Goal: Transaction & Acquisition: Obtain resource

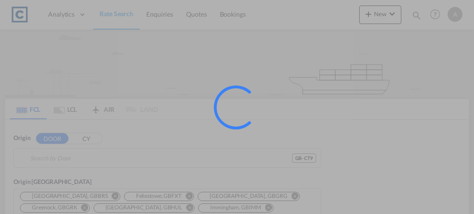
type input "GB-CT9, Thanet"
type input "Haiphong, VNHPH"
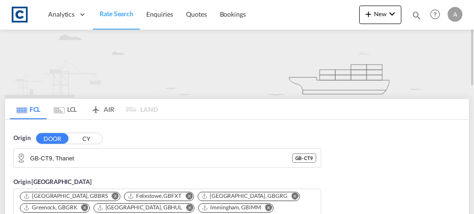
click at [269, 29] on div "Analytics Dashboard Rate Search Enquiries Quotes Bookings New Quote Bookings" at bounding box center [237, 15] width 456 height 30
click at [79, 155] on input "GB-CT9, Thanet" at bounding box center [173, 158] width 286 height 14
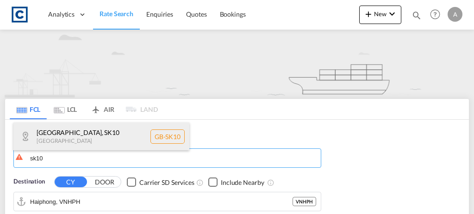
click at [74, 132] on div "[GEOGRAPHIC_DATA] [GEOGRAPHIC_DATA]-SK10" at bounding box center [101, 137] width 176 height 28
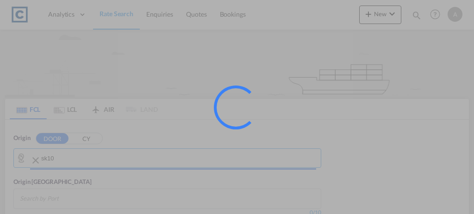
type input "GB-SK10, [GEOGRAPHIC_DATA]"
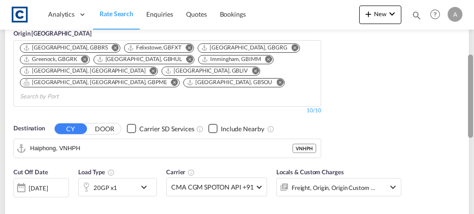
drag, startPoint x: 472, startPoint y: 60, endPoint x: 474, endPoint y: 122, distance: 62.6
click at [474, 122] on div at bounding box center [473, 103] width 2 height 211
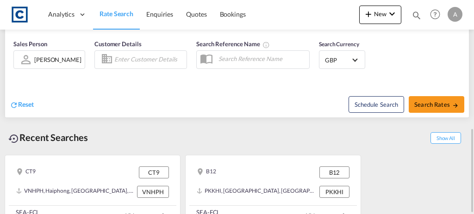
scroll to position [154, 0]
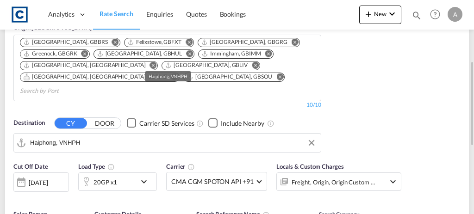
click at [85, 136] on input "Haiphong, VNHPH" at bounding box center [173, 143] width 286 height 14
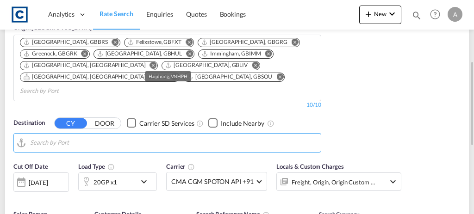
type input "k"
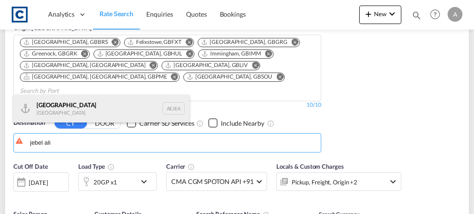
click at [68, 111] on div "[GEOGRAPHIC_DATA] [GEOGRAPHIC_DATA]" at bounding box center [101, 109] width 176 height 28
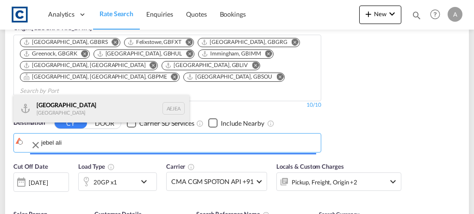
type input "[GEOGRAPHIC_DATA], [GEOGRAPHIC_DATA]"
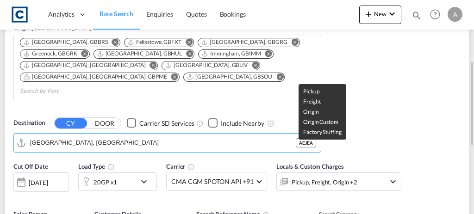
click at [316, 176] on div "Pickup, Freight, Origin +2" at bounding box center [325, 182] width 66 height 13
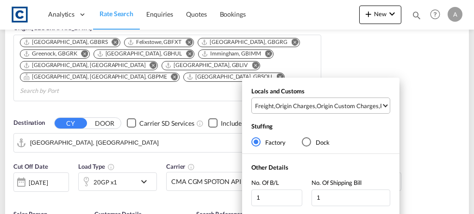
click at [363, 104] on div "Origin Custom Charges" at bounding box center [348, 106] width 62 height 8
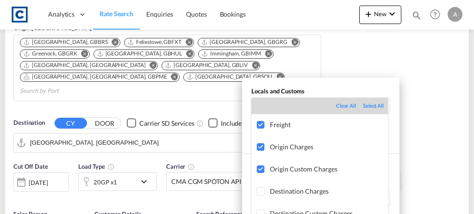
click at [412, 120] on md-backdrop at bounding box center [237, 107] width 474 height 214
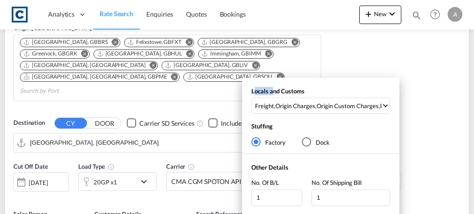
click at [412, 120] on div "Locals and Customs Freight , Origin Charges , Origin Custom Charges , Pickup Ch…" at bounding box center [237, 107] width 474 height 214
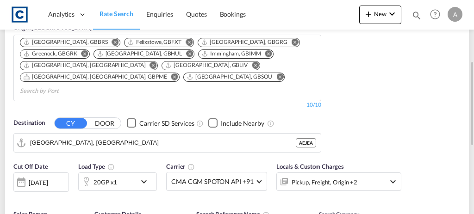
drag, startPoint x: 473, startPoint y: 101, endPoint x: 470, endPoint y: 117, distance: 16.2
click at [472, 117] on div at bounding box center [473, 107] width 2 height 211
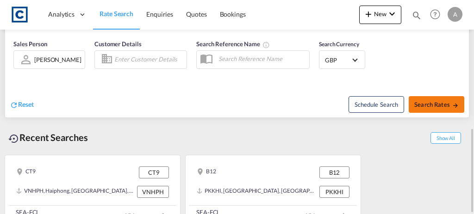
click at [446, 101] on span "Search Rates" at bounding box center [437, 104] width 44 height 7
type input "SK10 to AEJEA / [DATE]"
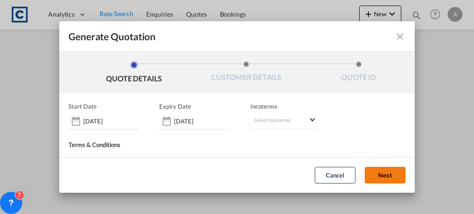
click at [386, 178] on button "Next" at bounding box center [385, 176] width 41 height 17
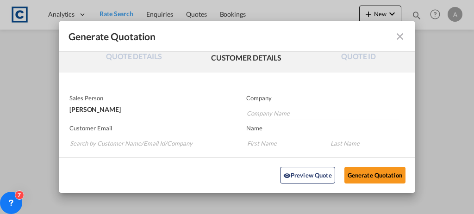
scroll to position [22, 0]
click at [151, 139] on input "Search by Customer Name/Email Id/Company" at bounding box center [147, 143] width 155 height 14
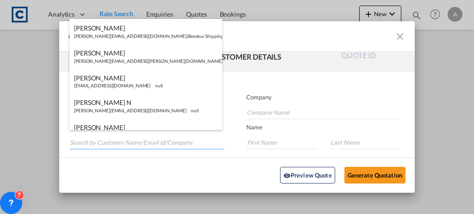
paste input "[PERSON_NAME][EMAIL_ADDRESS][PERSON_NAME][DOMAIN_NAME]"
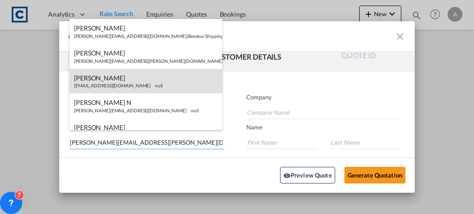
type input "[PERSON_NAME][EMAIL_ADDRESS][PERSON_NAME][DOMAIN_NAME]"
click at [166, 71] on div "[PERSON_NAME] [EMAIL_ADDRESS][DOMAIN_NAME] null" at bounding box center [145, 81] width 153 height 25
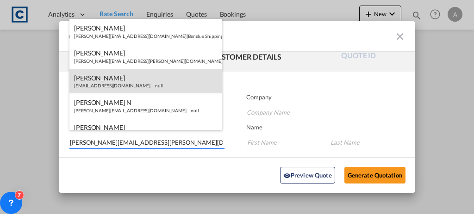
type input "Uniserve"
type input "[EMAIL_ADDRESS][DOMAIN_NAME]"
type input "[PERSON_NAME]"
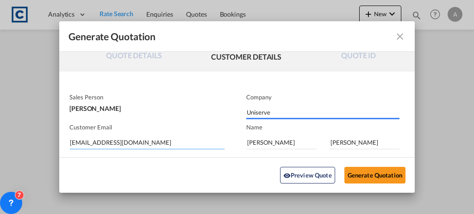
click at [150, 136] on input "[EMAIL_ADDRESS][DOMAIN_NAME]" at bounding box center [147, 143] width 155 height 14
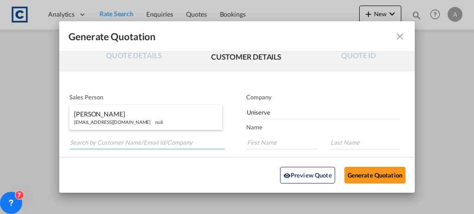
paste input "[PERSON_NAME][EMAIL_ADDRESS][PERSON_NAME][DOMAIN_NAME]"
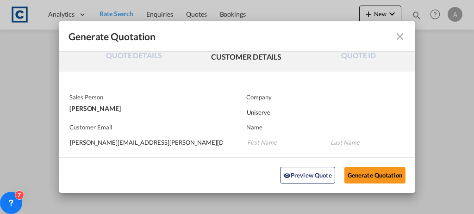
click at [168, 140] on input "[PERSON_NAME][EMAIL_ADDRESS][PERSON_NAME][DOMAIN_NAME]" at bounding box center [147, 143] width 155 height 14
click at [149, 140] on input "[PERSON_NAME][EMAIL_ADDRESS][PERSON_NAME][DOMAIN_NAME]" at bounding box center [147, 143] width 155 height 14
click at [177, 149] on md-input-container "Customer Email [PERSON_NAME][EMAIL_ADDRESS][PERSON_NAME][DOMAIN_NAME]" at bounding box center [147, 137] width 157 height 29
click at [177, 147] on md-autocomplete-wrap "[PERSON_NAME][EMAIL_ADDRESS][PERSON_NAME][DOMAIN_NAME]" at bounding box center [146, 140] width 155 height 19
click at [175, 144] on input "[PERSON_NAME][EMAIL_ADDRESS][PERSON_NAME][DOMAIN_NAME]" at bounding box center [147, 143] width 155 height 14
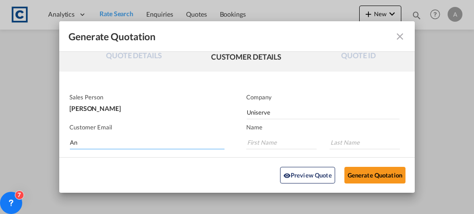
type input "A"
click at [175, 144] on input "Search by Customer Name/Email Id/Company" at bounding box center [147, 143] width 155 height 14
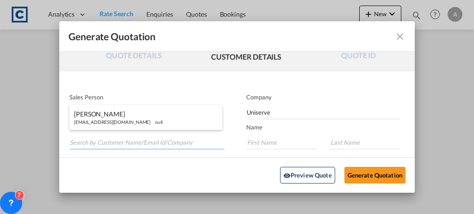
paste input "[PERSON_NAME][EMAIL_ADDRESS][PERSON_NAME][DOMAIN_NAME]"
type input "[PERSON_NAME][EMAIL_ADDRESS][PERSON_NAME][DOMAIN_NAME]"
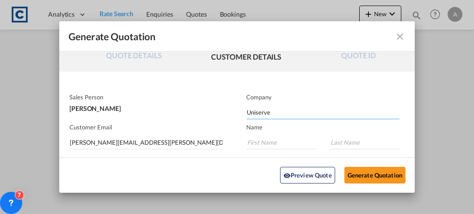
click at [271, 115] on input "Uniserve" at bounding box center [323, 113] width 153 height 14
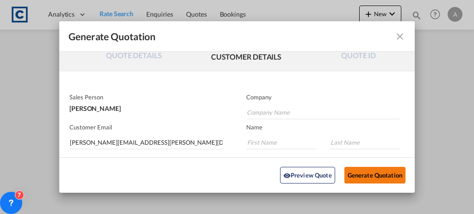
click at [345, 176] on button "Generate Quotation" at bounding box center [375, 175] width 61 height 17
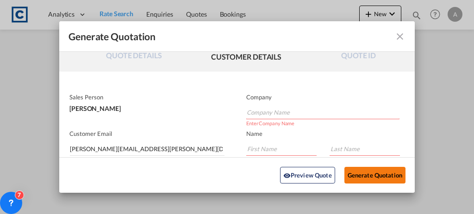
click at [345, 176] on button "Generate Quotation" at bounding box center [375, 175] width 61 height 17
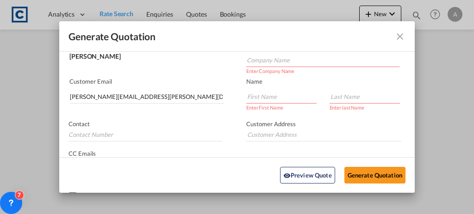
scroll to position [74, 0]
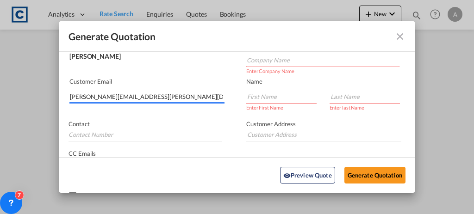
click at [134, 96] on input "[PERSON_NAME][EMAIL_ADDRESS][PERSON_NAME][DOMAIN_NAME]" at bounding box center [147, 97] width 155 height 14
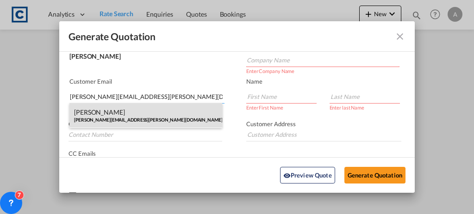
click at [134, 120] on div "[PERSON_NAME] [PERSON_NAME][EMAIL_ADDRESS][PERSON_NAME][DOMAIN_NAME] | [PERSON_…" at bounding box center [145, 115] width 153 height 25
type input "[PERSON_NAME] Logisitcs"
type input "[PERSON_NAME]"
type input "Locarno"
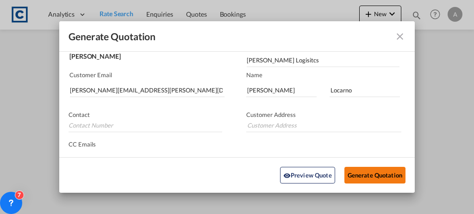
click at [362, 179] on button "Generate Quotation" at bounding box center [375, 175] width 61 height 17
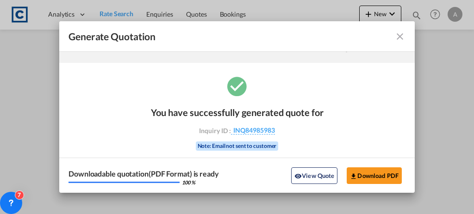
scroll to position [0, 0]
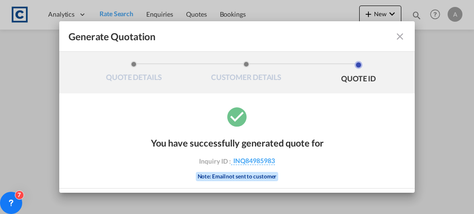
click at [379, 186] on div "You have successfully generated quote for Inquiry ID : INQ84985983 Note: Email …" at bounding box center [237, 164] width 356 height 119
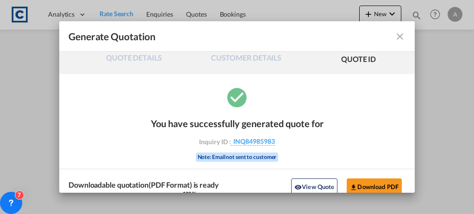
scroll to position [31, 0]
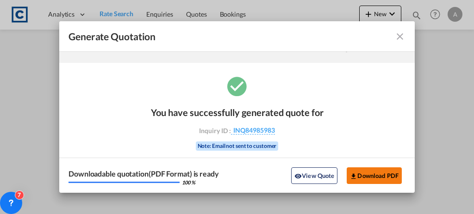
click at [376, 172] on button "Download PDF" at bounding box center [374, 176] width 55 height 17
